Goal: Task Accomplishment & Management: Use online tool/utility

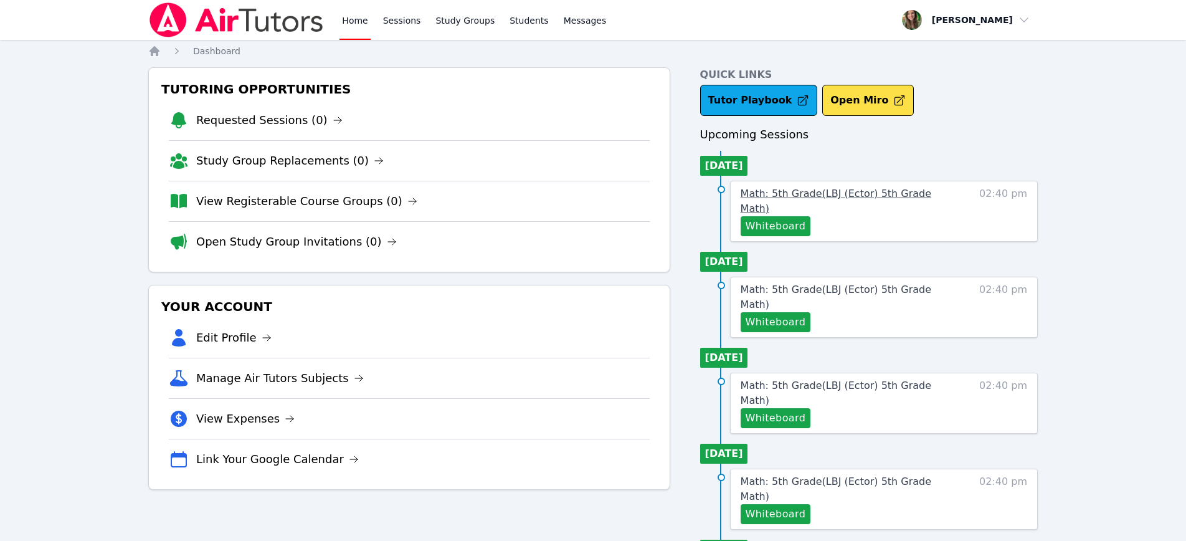
click at [864, 201] on link "Math: 5th Grade ( LBJ (Ector) 5th Grade Math )" at bounding box center [848, 201] width 215 height 30
click at [403, 29] on link "Sessions" at bounding box center [402, 20] width 43 height 40
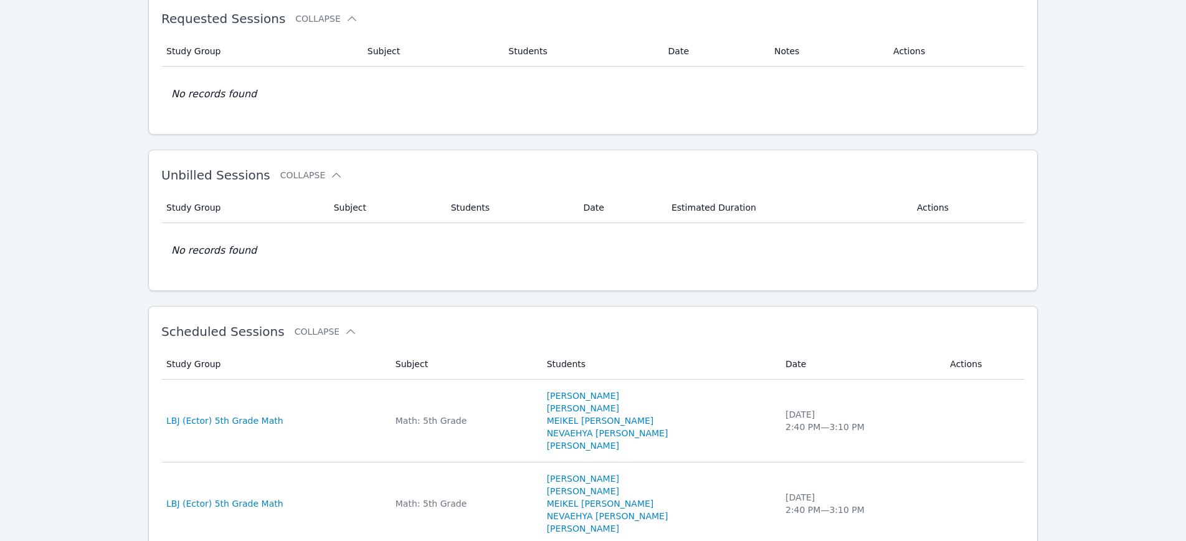
scroll to position [81, 0]
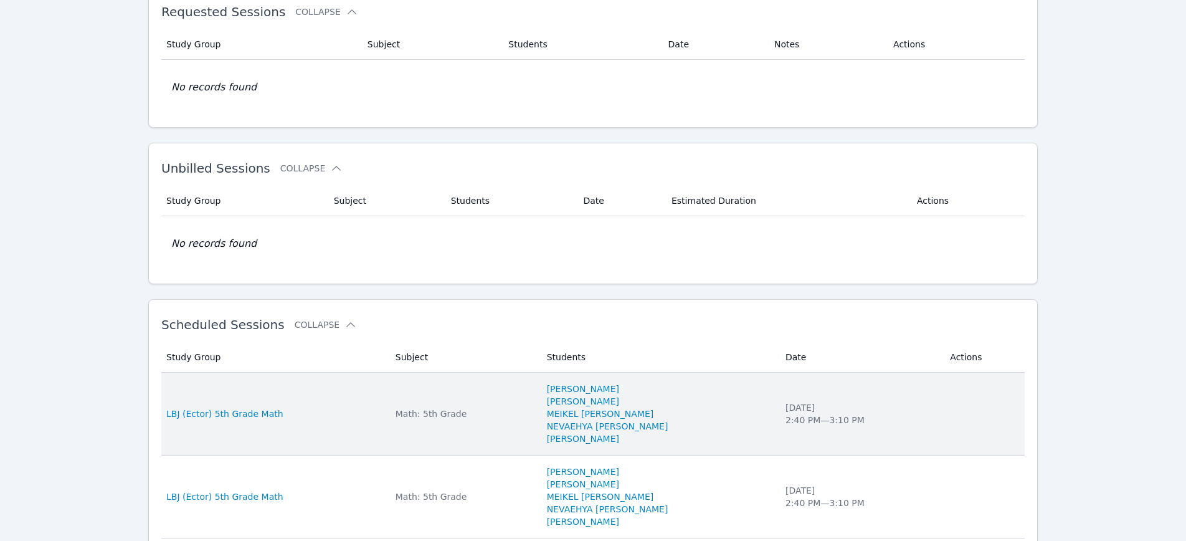
click at [195, 407] on td "Study Group LBJ (Ector) 5th Grade Math" at bounding box center [274, 414] width 227 height 83
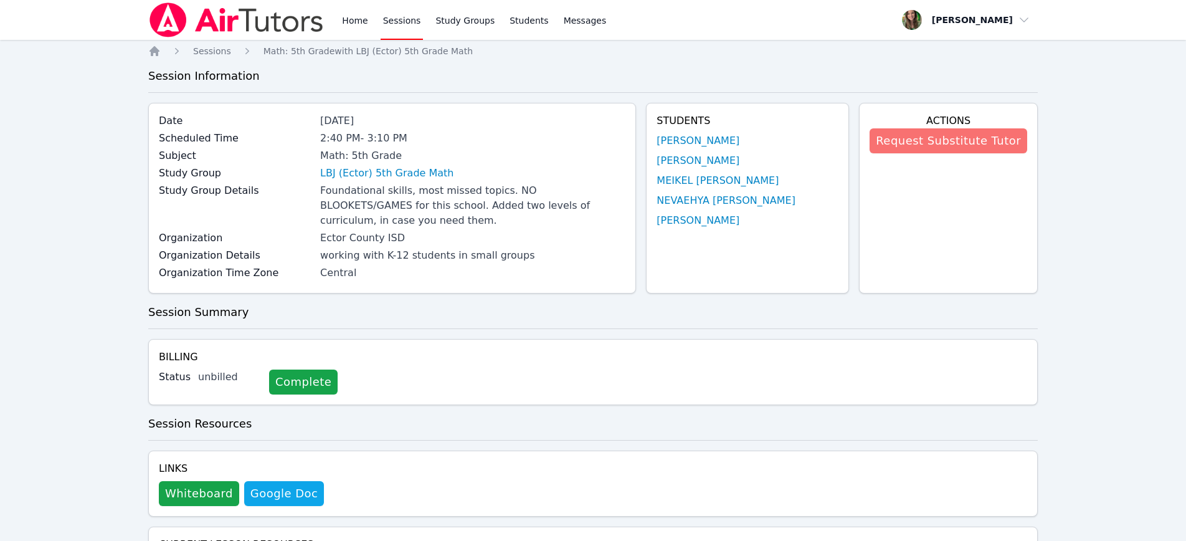
click at [935, 133] on button "Request Substitute Tutor" at bounding box center [949, 140] width 158 height 25
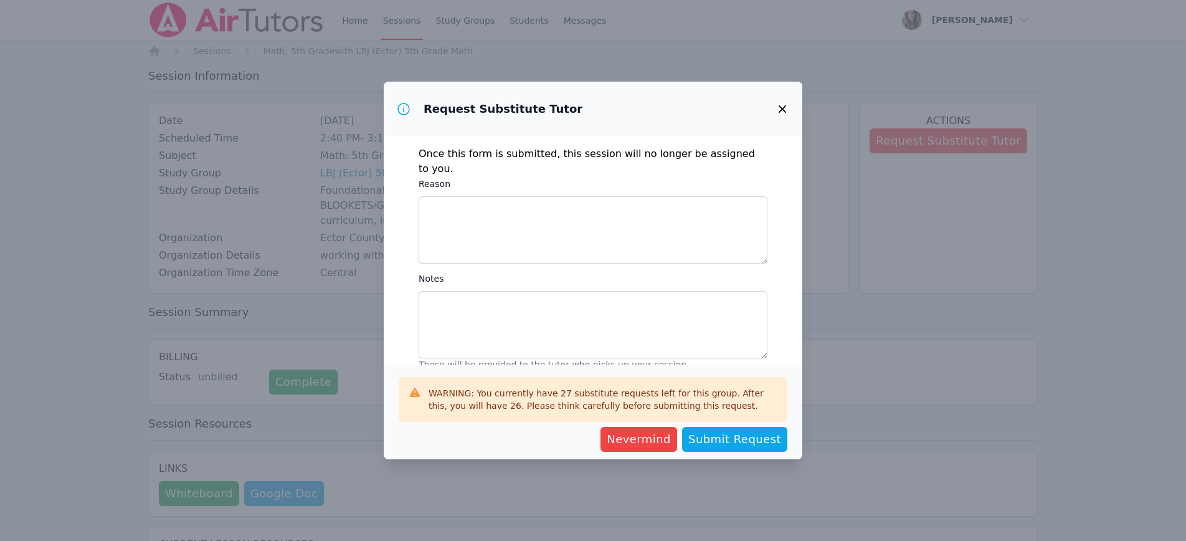
click at [789, 107] on icon "button" at bounding box center [782, 109] width 15 height 15
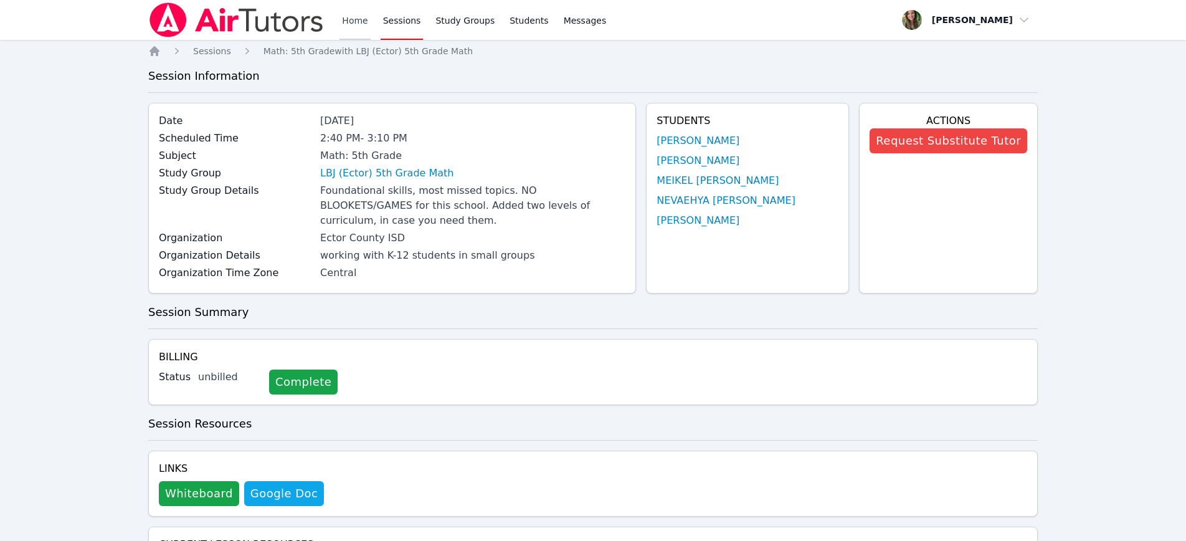
click at [358, 14] on link "Home" at bounding box center [355, 20] width 31 height 40
